Goal: Use online tool/utility: Utilize a website feature to perform a specific function

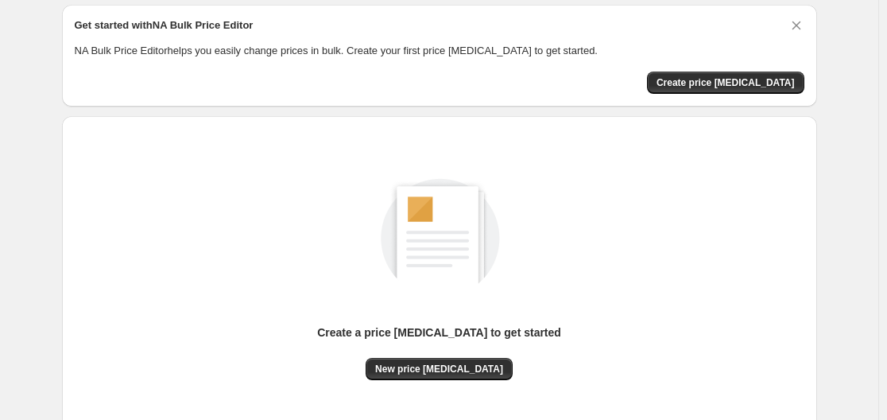
scroll to position [176, 0]
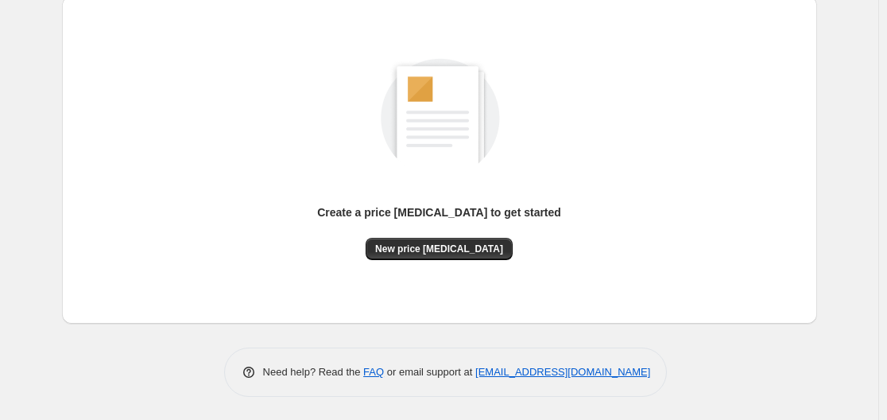
click at [445, 260] on div "Create a price [MEDICAL_DATA] to get started New price [MEDICAL_DATA]" at bounding box center [440, 160] width 730 height 302
click at [451, 250] on span "New price [MEDICAL_DATA]" at bounding box center [439, 248] width 128 height 13
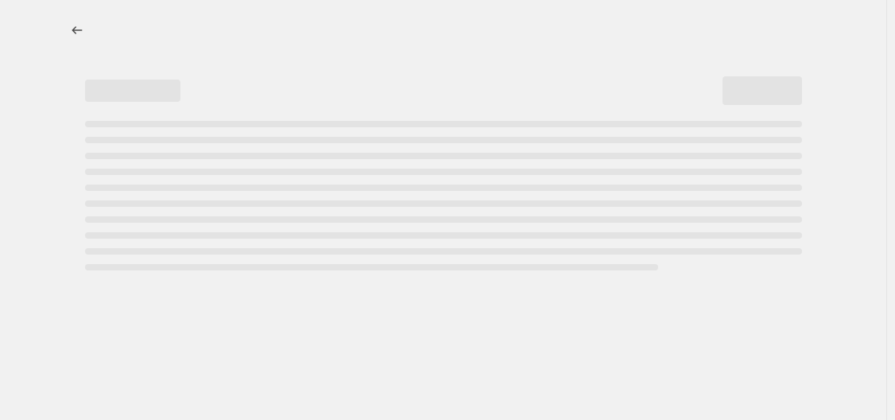
select select "percentage"
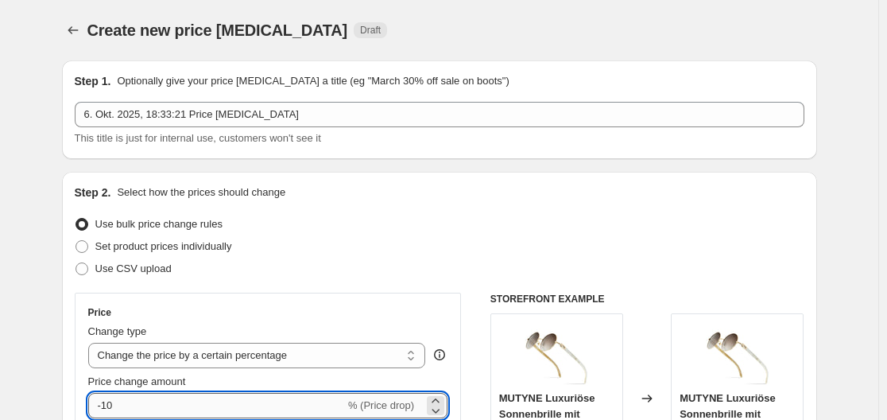
click at [192, 408] on input "-10" at bounding box center [216, 405] width 257 height 25
type input "-1"
type input "-30"
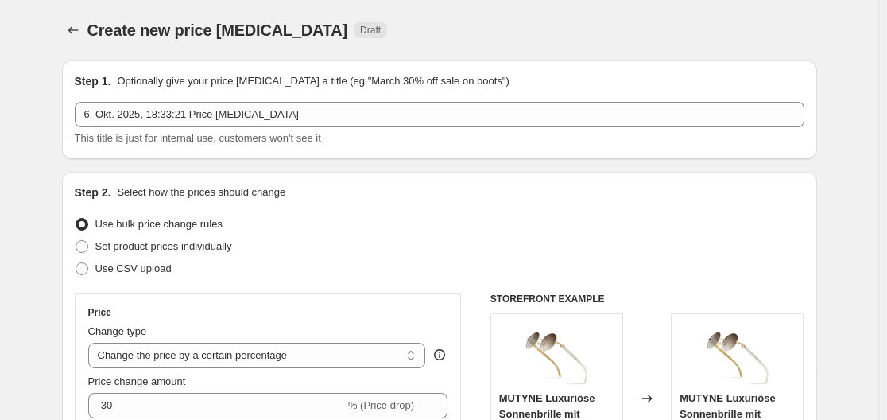
click at [350, 244] on div "Set product prices individually" at bounding box center [440, 246] width 730 height 22
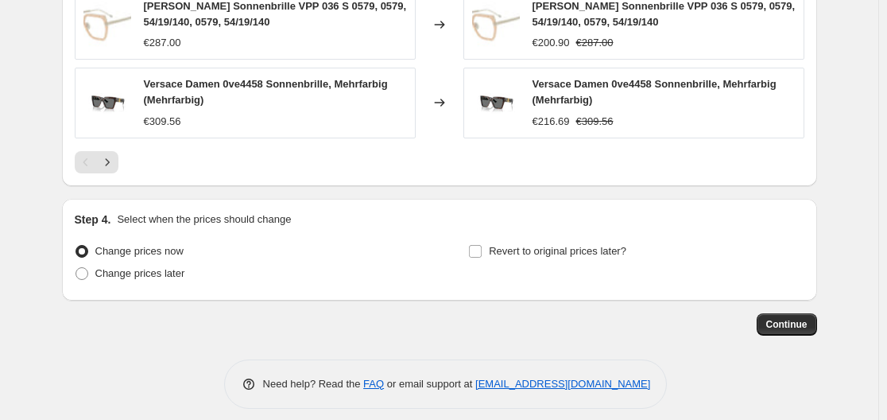
scroll to position [1206, 0]
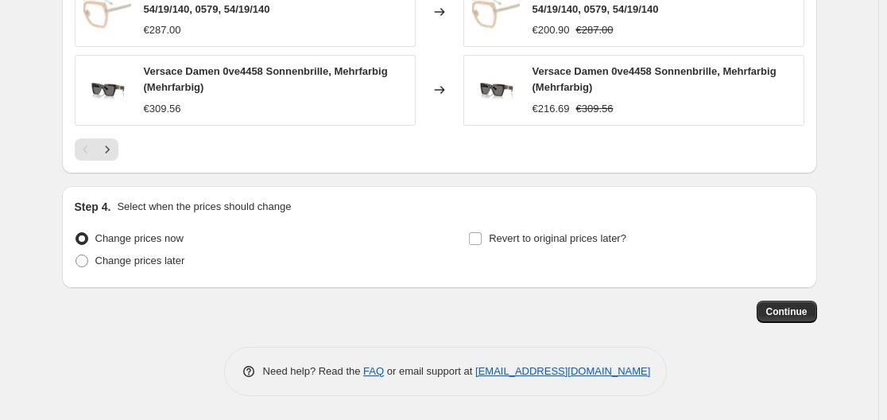
click at [814, 310] on button "Continue" at bounding box center [787, 311] width 60 height 22
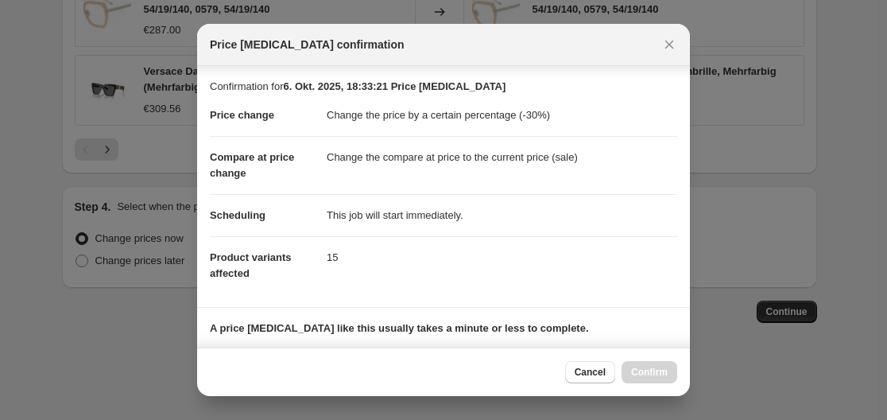
scroll to position [250, 0]
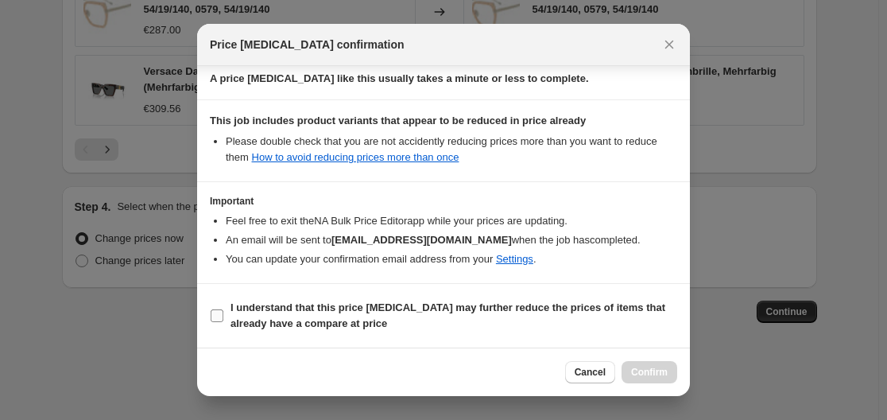
drag, startPoint x: 328, startPoint y: 301, endPoint x: 339, endPoint y: 300, distance: 10.5
click at [326, 303] on b "I understand that this price [MEDICAL_DATA] may further reduce the prices of it…" at bounding box center [447, 315] width 435 height 28
click at [223, 309] on input "I understand that this price [MEDICAL_DATA] may further reduce the prices of it…" at bounding box center [217, 315] width 13 height 13
checkbox input "true"
click at [647, 380] on button "Confirm" at bounding box center [649, 372] width 56 height 22
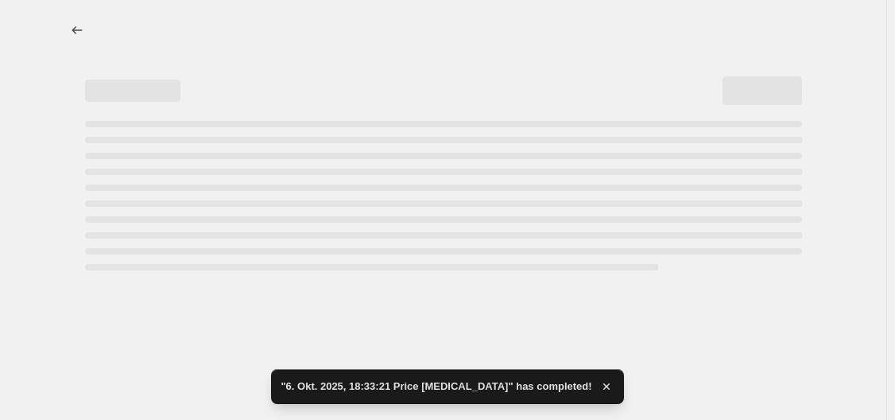
select select "percentage"
